Goal: Information Seeking & Learning: Find specific fact

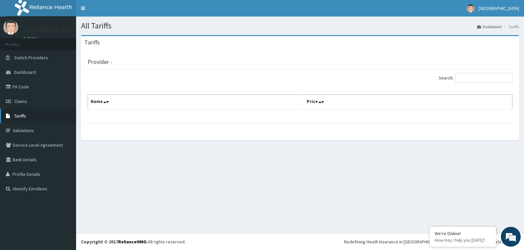
click at [37, 111] on link "Tariffs" at bounding box center [38, 115] width 76 height 15
click at [36, 115] on link "Tariffs" at bounding box center [38, 115] width 76 height 15
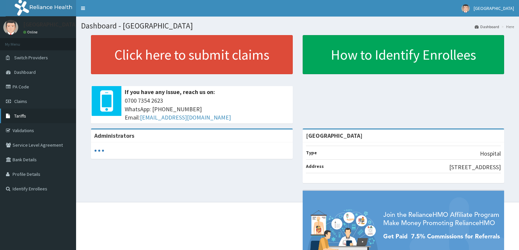
click at [14, 118] on span "Tariffs" at bounding box center [20, 116] width 12 height 6
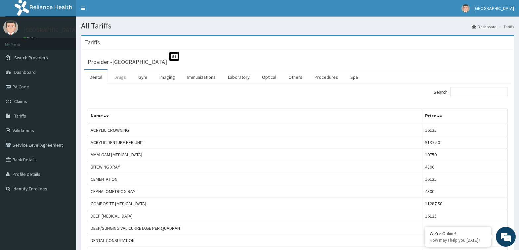
click at [121, 74] on link "Drugs" at bounding box center [120, 77] width 22 height 14
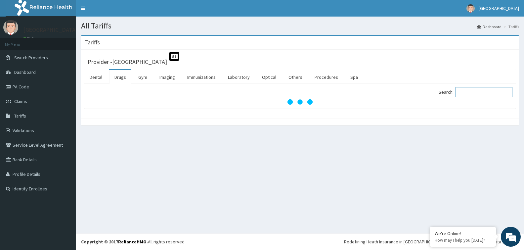
click at [471, 91] on input "Search:" at bounding box center [483, 92] width 57 height 10
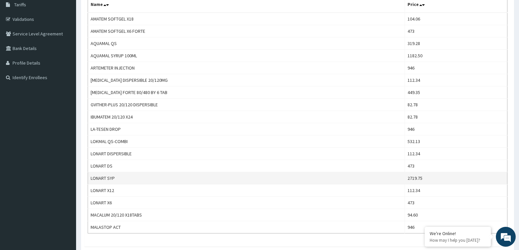
scroll to position [66, 0]
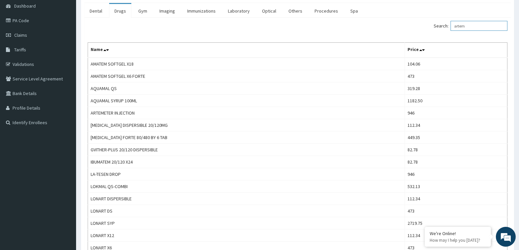
drag, startPoint x: 484, startPoint y: 25, endPoint x: 426, endPoint y: 37, distance: 59.4
click at [428, 37] on div "Search: artem Name Price AMATEM SOFTGEL X18 104.06 AMATEM SOFTGEL X6 FORTE 473 …" at bounding box center [298, 149] width 420 height 257
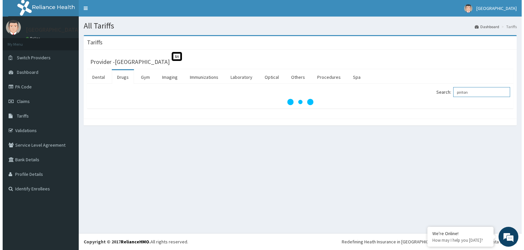
scroll to position [0, 0]
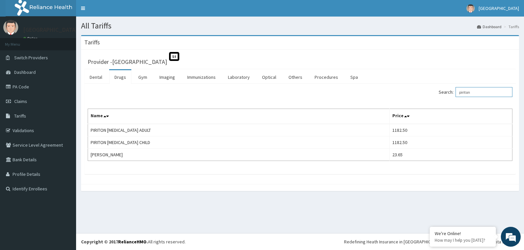
type input "piriton"
click at [29, 87] on link "PA Code" at bounding box center [38, 86] width 76 height 15
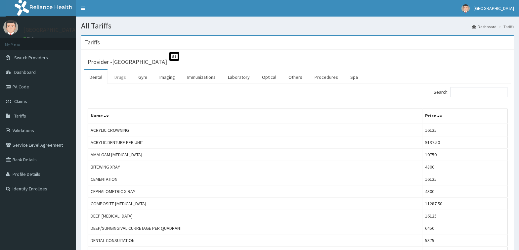
click at [122, 77] on link "Drugs" at bounding box center [120, 77] width 22 height 14
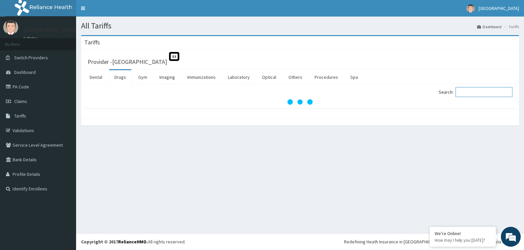
click at [470, 91] on input "Search:" at bounding box center [483, 92] width 57 height 10
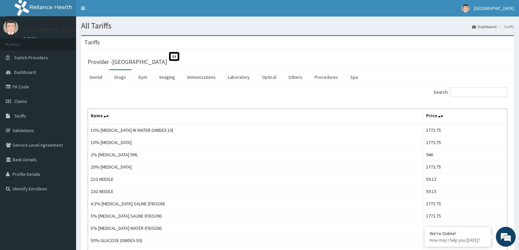
click at [117, 76] on link "Drugs" at bounding box center [120, 77] width 22 height 14
click at [469, 90] on input "Search:" at bounding box center [478, 92] width 57 height 10
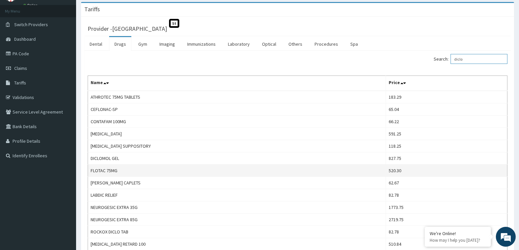
scroll to position [66, 0]
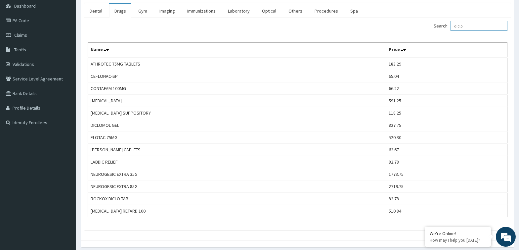
type input "diclo"
drag, startPoint x: 481, startPoint y: 18, endPoint x: 480, endPoint y: 22, distance: 4.1
click at [481, 21] on div "Search: diclo Name Price ATHROTEC 75MG TABLETS 183.29 CEFLONAC-SP 65.04 CONTAFA…" at bounding box center [297, 124] width 426 height 213
drag, startPoint x: 480, startPoint y: 22, endPoint x: 420, endPoint y: 39, distance: 62.3
click at [420, 39] on div "Search: diclo Name Price ATHROTEC 75MG TABLETS 183.29 CEFLONAC-SP 65.04 CONTAFA…" at bounding box center [298, 119] width 420 height 196
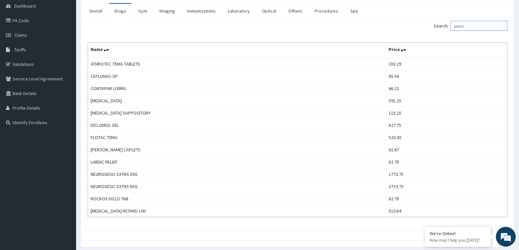
type input "parace"
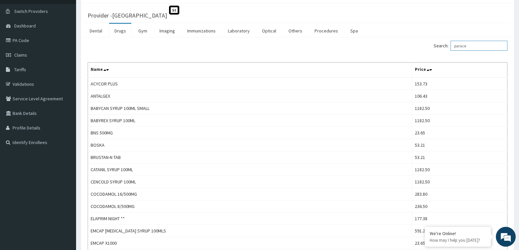
scroll to position [0, 0]
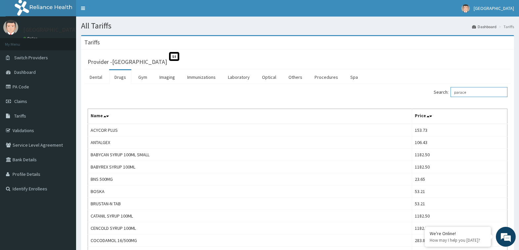
drag, startPoint x: 478, startPoint y: 89, endPoint x: 417, endPoint y: 116, distance: 66.5
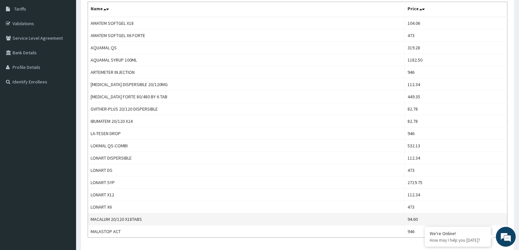
scroll to position [54, 0]
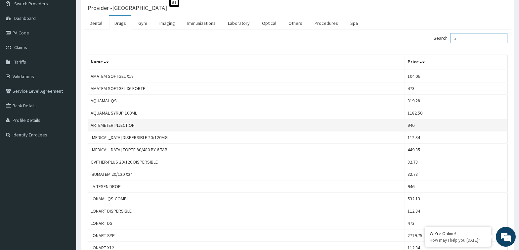
type input "a"
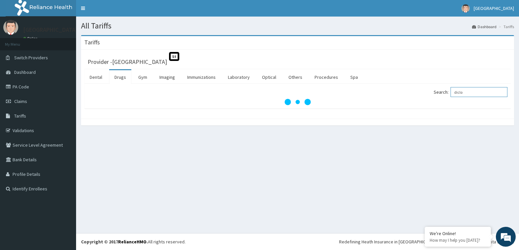
scroll to position [0, 0]
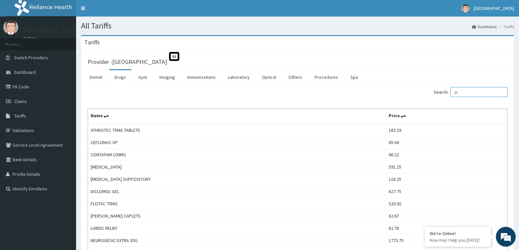
type input "d"
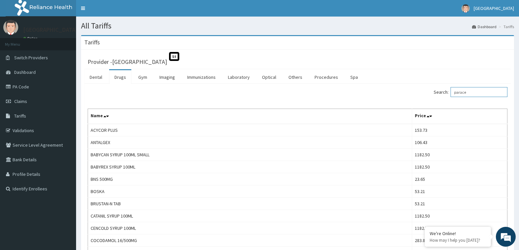
drag, startPoint x: 478, startPoint y: 90, endPoint x: 419, endPoint y: 107, distance: 60.9
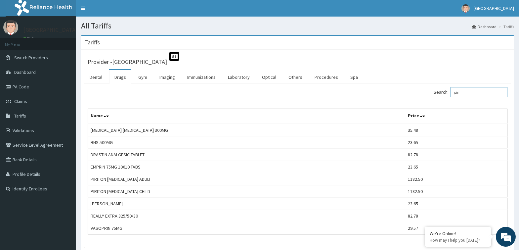
drag, startPoint x: 487, startPoint y: 95, endPoint x: 393, endPoint y: 105, distance: 94.8
click at [397, 110] on div "Search: piri Name Price ANACIN ASPIRIN 300MG 35.48 BNS 500MG 23.65 DRASTIN ANAL…" at bounding box center [298, 160] width 420 height 147
drag, startPoint x: 467, startPoint y: 84, endPoint x: 465, endPoint y: 94, distance: 10.3
click at [465, 85] on div "Search: piri Name Price ANACIN ASPIRIN 300MG 35.48 BNS 500MG 23.65 DRASTIN ANAL…" at bounding box center [297, 166] width 426 height 164
drag, startPoint x: 466, startPoint y: 91, endPoint x: 413, endPoint y: 105, distance: 55.3
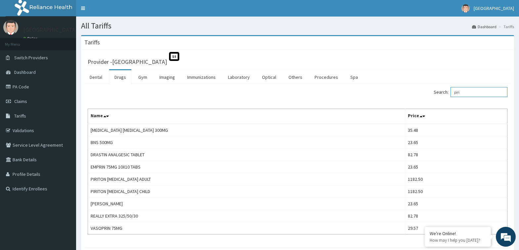
click at [413, 105] on div "Search: piri Name Price ANACIN ASPIRIN 300MG 35.48 BNS 500MG 23.65 DRASTIN ANAL…" at bounding box center [298, 160] width 420 height 147
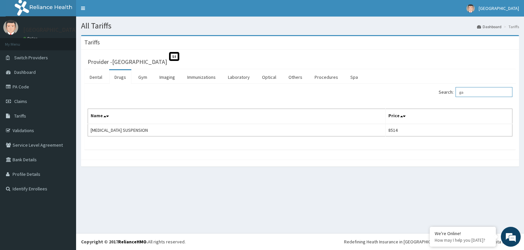
type input "g"
type input "clari"
drag, startPoint x: 488, startPoint y: 92, endPoint x: 435, endPoint y: 103, distance: 54.3
click at [435, 103] on div "Search: clari Name Price CEEMACIN CLARITHROMYCIN 236.50" at bounding box center [300, 111] width 425 height 49
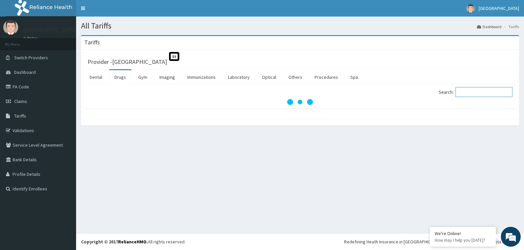
click at [470, 90] on input "Search:" at bounding box center [483, 92] width 57 height 10
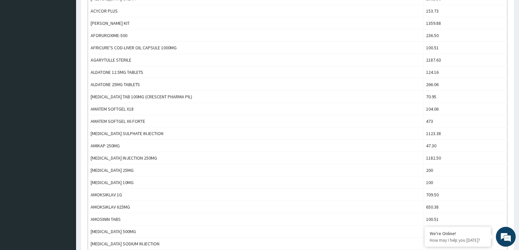
scroll to position [6, 0]
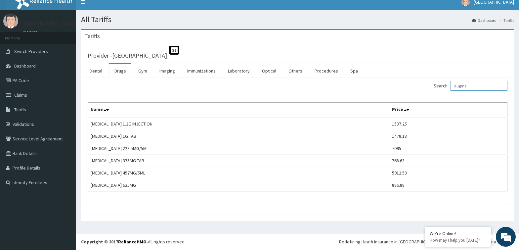
type input "augme"
drag, startPoint x: 476, startPoint y: 86, endPoint x: 421, endPoint y: 93, distance: 55.3
click at [421, 93] on div "Search: augme Name Price AUGMENTIN 1.2G INJECTION. 1537.25 AUGMENTIN 1G TAB 147…" at bounding box center [298, 136] width 420 height 110
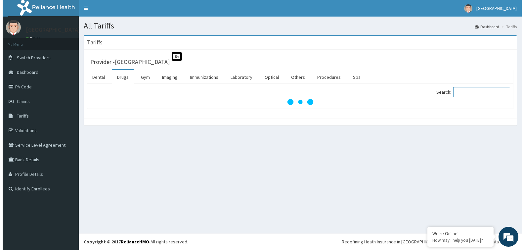
scroll to position [0, 0]
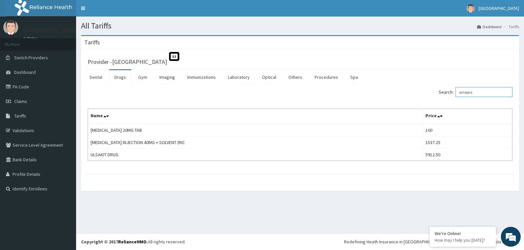
type input "omepra"
click at [19, 85] on link "PA Code" at bounding box center [38, 86] width 76 height 15
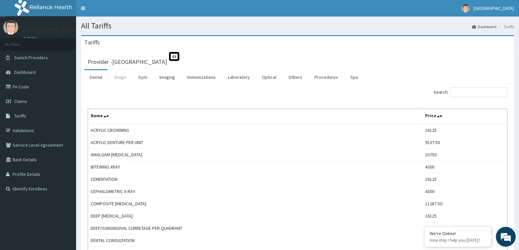
click at [116, 76] on link "Drugs" at bounding box center [120, 77] width 22 height 14
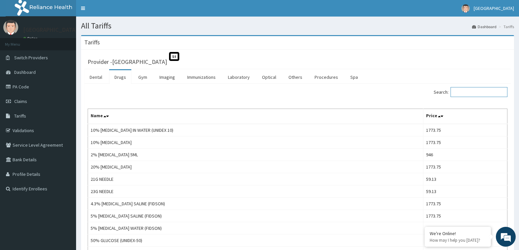
click at [463, 89] on input "Search:" at bounding box center [478, 92] width 57 height 10
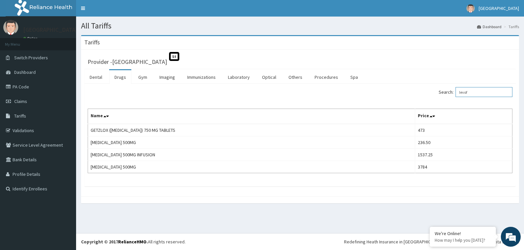
type input "levof"
click at [30, 87] on link "PA Code" at bounding box center [38, 86] width 76 height 15
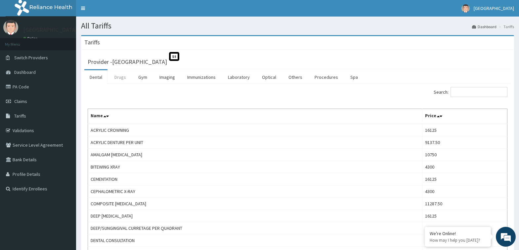
click at [118, 75] on link "Drugs" at bounding box center [120, 77] width 22 height 14
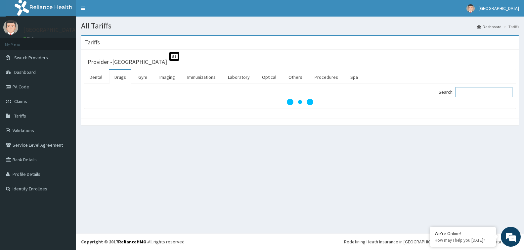
click at [479, 94] on input "Search:" at bounding box center [483, 92] width 57 height 10
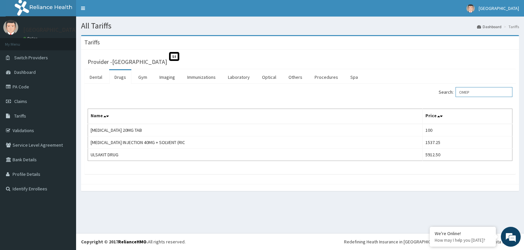
drag, startPoint x: 486, startPoint y: 92, endPoint x: 383, endPoint y: 113, distance: 105.8
click at [386, 111] on div "Search: OMEP Name Price OMEPRAZOLE 20MG TAB 100 OMEPRAZOLE INJECTION 40MG + SOL…" at bounding box center [300, 124] width 425 height 74
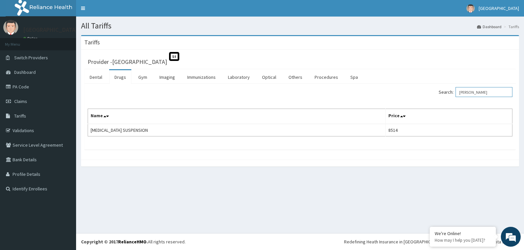
drag, startPoint x: 477, startPoint y: 93, endPoint x: 412, endPoint y: 105, distance: 65.6
click at [416, 105] on div "Search: GAVIS Name Price GAVISCON SUSPENSION 8514" at bounding box center [300, 111] width 425 height 49
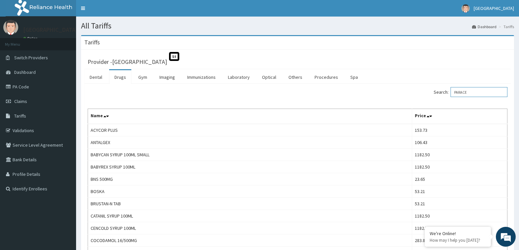
drag, startPoint x: 474, startPoint y: 88, endPoint x: 430, endPoint y: 106, distance: 48.5
type input "PARACE"
click at [32, 88] on link "PA Code" at bounding box center [38, 86] width 76 height 15
